Goal: Information Seeking & Learning: Learn about a topic

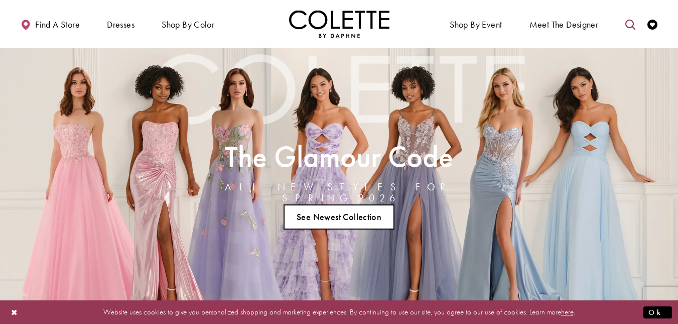
click at [627, 24] on icon "Toggle search" at bounding box center [630, 25] width 10 height 10
click at [564, 26] on input "Search" at bounding box center [579, 24] width 121 height 15
type input "******"
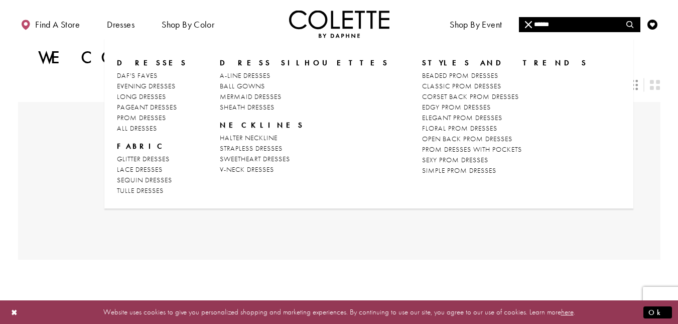
click at [136, 63] on span "Dresses" at bounding box center [152, 63] width 70 height 10
click at [136, 59] on span "Dresses" at bounding box center [152, 63] width 70 height 10
click at [132, 129] on span "ALL DRESSES" at bounding box center [137, 127] width 40 height 9
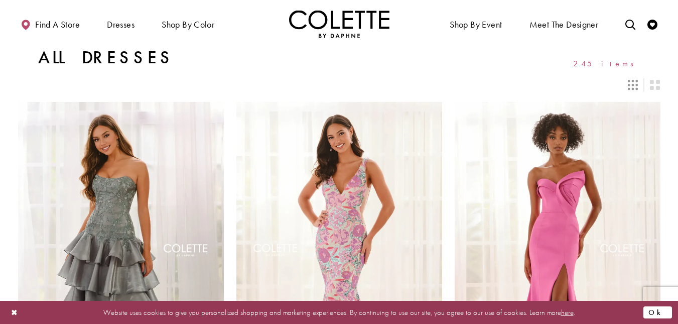
click at [666, 310] on button "Ok" at bounding box center [657, 311] width 29 height 13
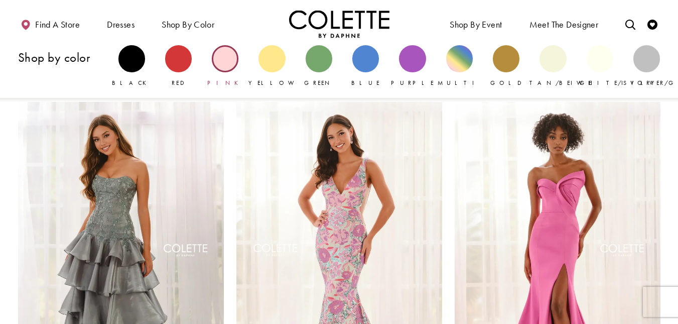
click at [220, 52] on div "Primary block" at bounding box center [225, 58] width 27 height 27
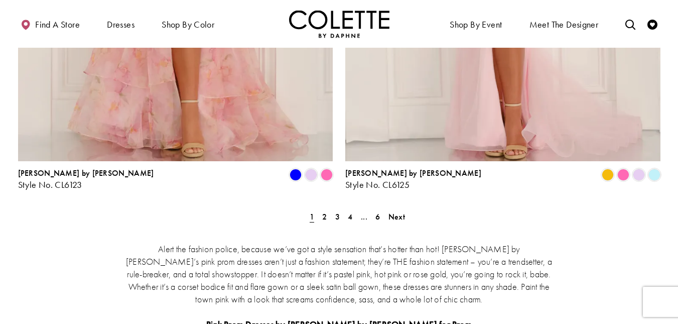
scroll to position [1856, 0]
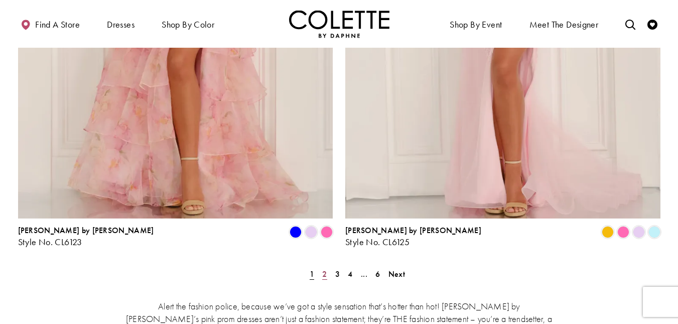
click at [324, 268] on span "2" at bounding box center [324, 273] width 5 height 11
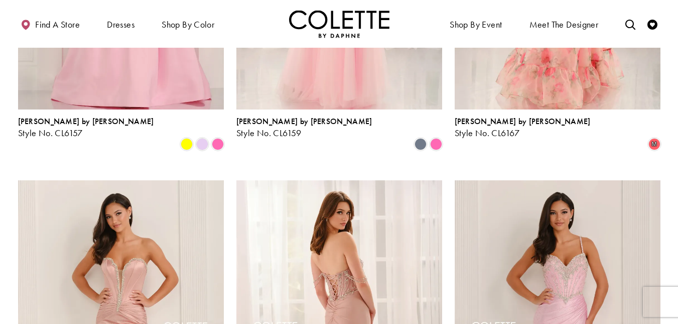
scroll to position [1158, 0]
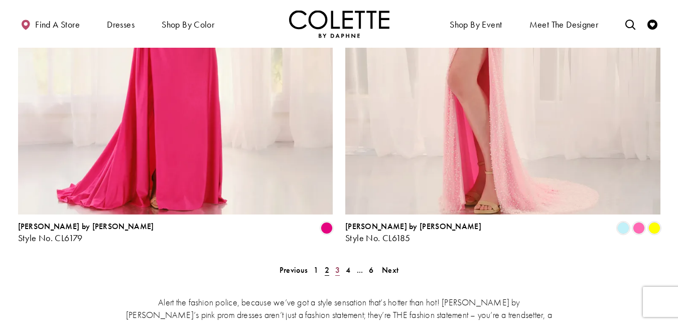
click at [339, 264] on span "3" at bounding box center [337, 269] width 5 height 11
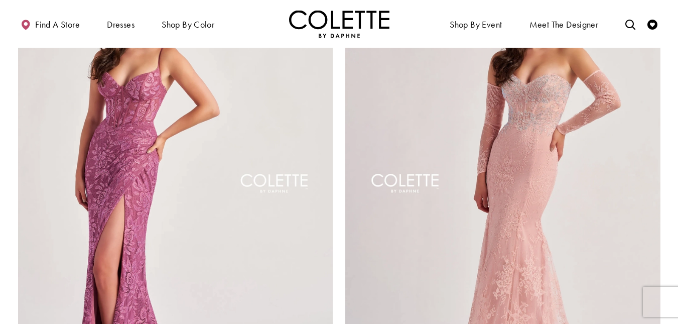
scroll to position [1910, 0]
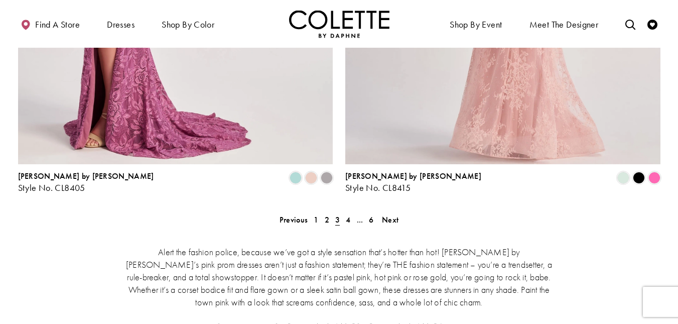
click at [341, 212] on span "3" at bounding box center [337, 219] width 11 height 15
click at [351, 212] on link "4" at bounding box center [348, 219] width 11 height 15
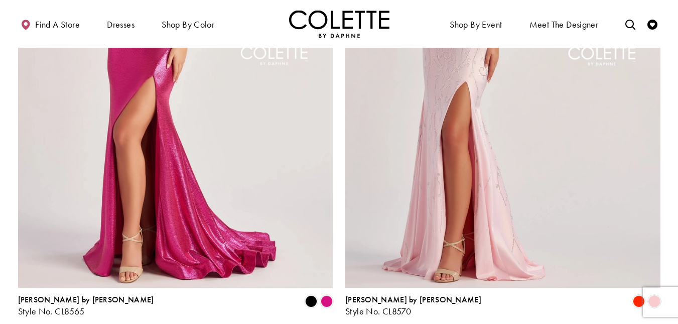
scroll to position [1910, 0]
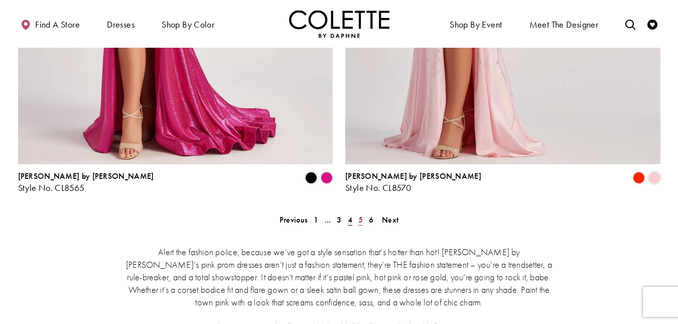
click at [359, 214] on span "5" at bounding box center [360, 219] width 5 height 11
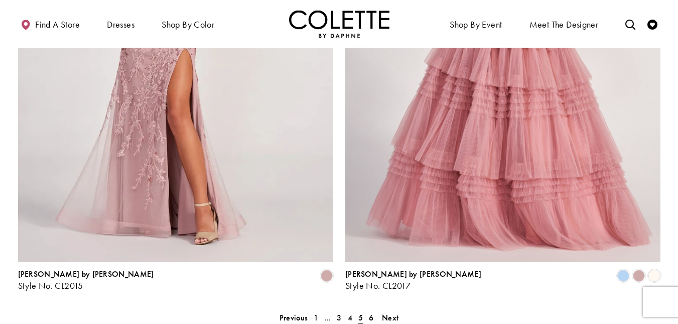
scroll to position [1910, 0]
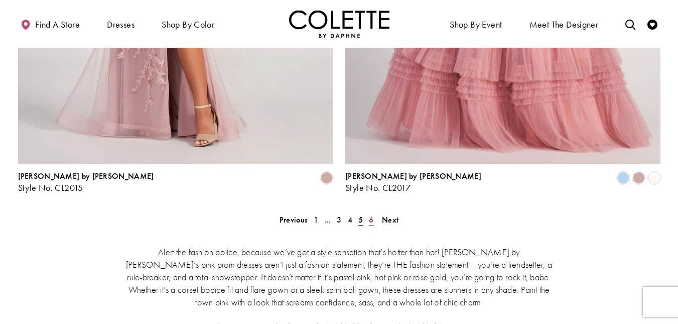
click at [369, 214] on span "6" at bounding box center [371, 219] width 5 height 11
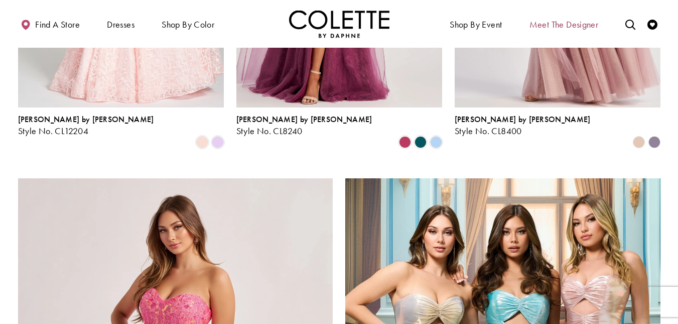
scroll to position [606, 0]
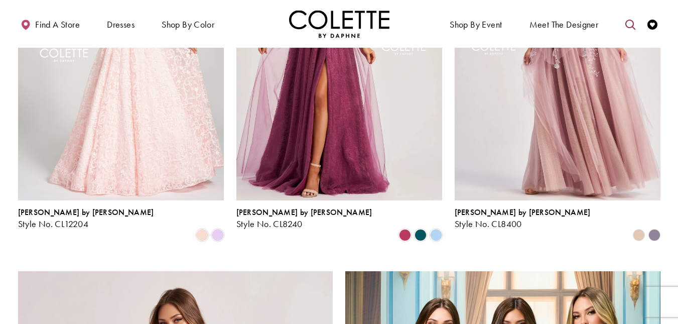
click at [630, 21] on icon "Toggle search" at bounding box center [630, 25] width 10 height 10
click at [607, 21] on input "Search" at bounding box center [579, 24] width 121 height 15
type input "****"
